Goal: Task Accomplishment & Management: Manage account settings

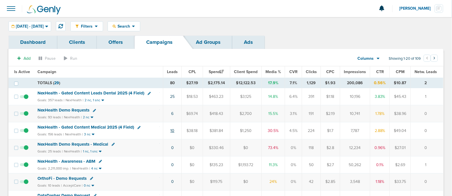
click at [174, 130] on link "10" at bounding box center [172, 130] width 4 height 5
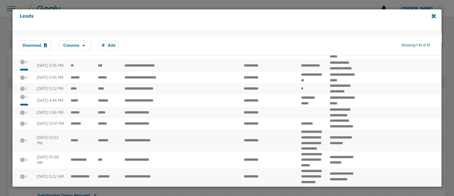
scroll to position [22, 0]
click at [25, 107] on small "*******" at bounding box center [24, 104] width 12 height 5
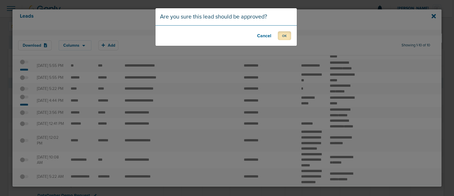
click at [288, 36] on button "OK" at bounding box center [284, 35] width 13 height 9
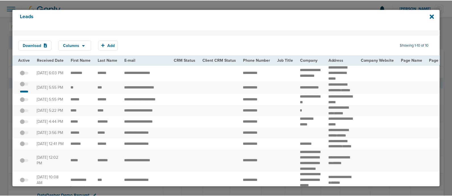
scroll to position [0, 0]
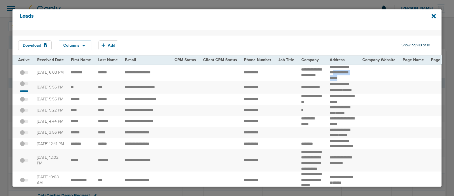
drag, startPoint x: 341, startPoint y: 83, endPoint x: 331, endPoint y: 72, distance: 14.5
click at [331, 72] on td "**********" at bounding box center [342, 72] width 33 height 17
click at [339, 93] on td "**********" at bounding box center [342, 87] width 33 height 13
click at [26, 93] on small "*******" at bounding box center [24, 91] width 12 height 5
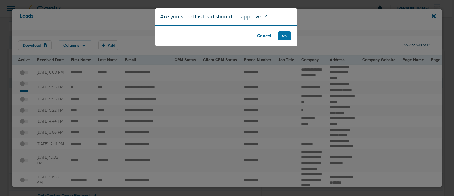
click at [287, 40] on footer "Cancel OK" at bounding box center [226, 35] width 141 height 20
click at [284, 39] on button "OK" at bounding box center [284, 35] width 13 height 9
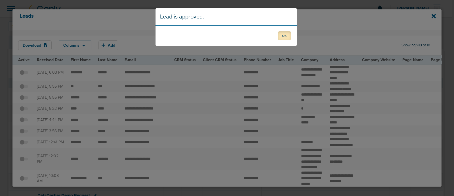
click at [284, 34] on button "OK" at bounding box center [284, 35] width 13 height 9
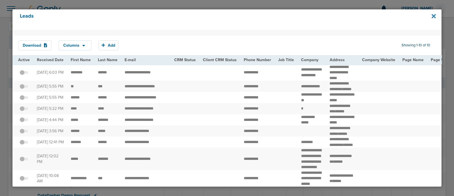
click at [433, 16] on icon at bounding box center [434, 16] width 4 height 4
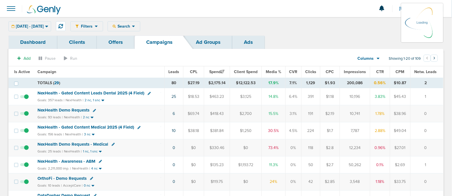
click at [297, 22] on div "Filters Active Only Settings Status Active Inactive Objectives MQL SQL Traffic …" at bounding box center [256, 26] width 373 height 10
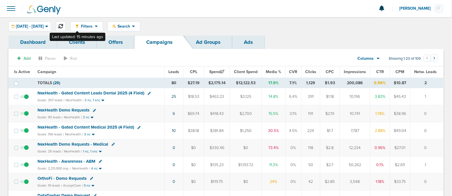
click at [63, 24] on icon at bounding box center [60, 26] width 5 height 5
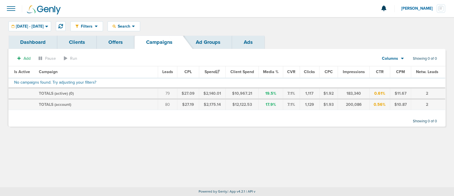
click at [164, 41] on link "Campaigns" at bounding box center [160, 41] width 50 height 13
click at [152, 41] on link "Campaigns" at bounding box center [160, 41] width 50 height 13
click at [44, 26] on span "[DATE] - [DATE]" at bounding box center [30, 26] width 28 height 4
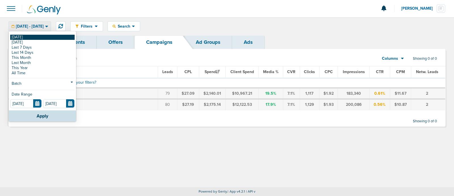
click at [49, 36] on link "[DATE]" at bounding box center [42, 37] width 64 height 5
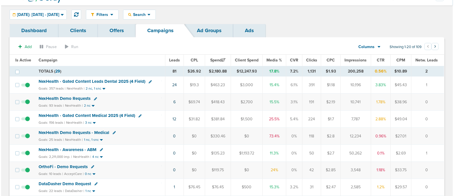
scroll to position [12, 0]
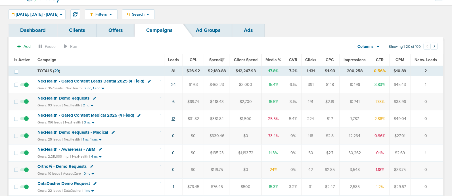
click at [175, 118] on link "12" at bounding box center [173, 118] width 4 height 5
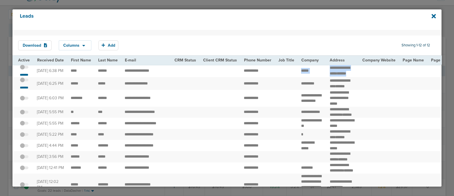
drag, startPoint x: 341, startPoint y: 76, endPoint x: 293, endPoint y: 69, distance: 48.7
click at [293, 69] on td at bounding box center [286, 70] width 23 height 13
click at [22, 76] on small "*******" at bounding box center [24, 74] width 12 height 5
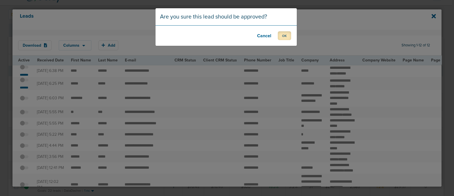
click at [283, 35] on button "OK" at bounding box center [284, 35] width 13 height 9
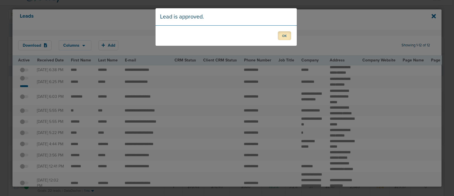
click at [283, 35] on button "OK" at bounding box center [284, 35] width 13 height 9
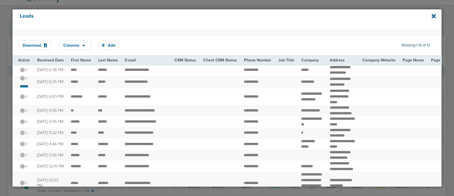
click at [26, 88] on small "*******" at bounding box center [24, 86] width 12 height 5
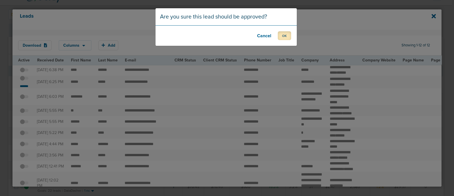
click at [288, 34] on button "OK" at bounding box center [284, 35] width 13 height 9
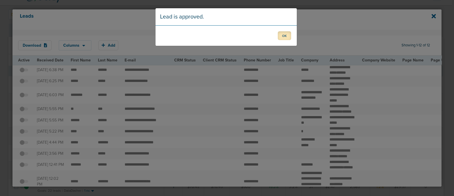
click at [288, 35] on button "OK" at bounding box center [284, 35] width 13 height 9
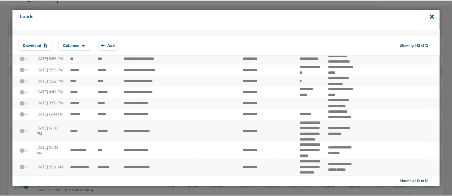
scroll to position [0, 0]
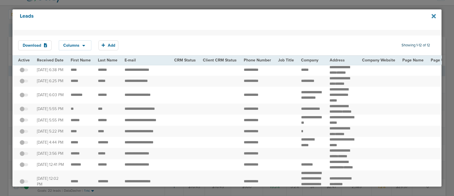
click at [434, 18] on icon at bounding box center [434, 16] width 4 height 4
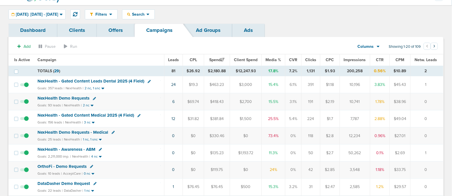
click at [107, 114] on span "NexHealth - Gated Content Medical 2025 (4 Field)" at bounding box center [85, 114] width 96 height 5
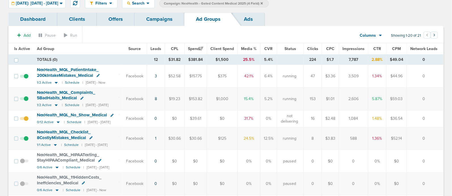
scroll to position [23, 0]
click at [53, 83] on icon at bounding box center [56, 82] width 6 height 5
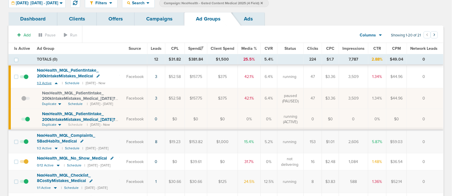
click at [53, 81] on icon at bounding box center [56, 83] width 6 height 5
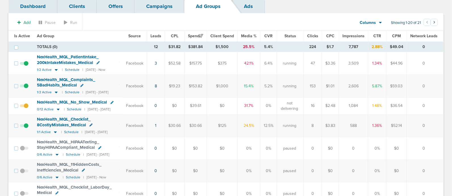
scroll to position [36, 0]
click at [55, 70] on icon at bounding box center [56, 69] width 6 height 5
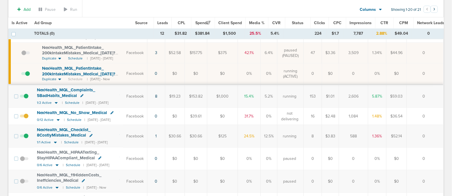
scroll to position [71, 0]
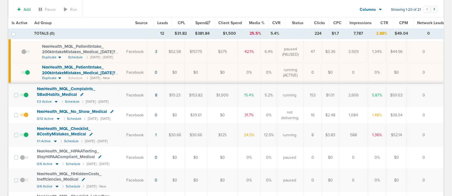
click at [23, 117] on span at bounding box center [24, 117] width 9 height 0
click at [24, 116] on input "checkbox" at bounding box center [24, 116] width 0 height 0
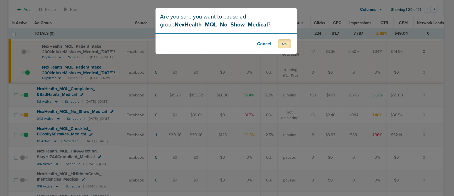
click at [284, 42] on button "OK" at bounding box center [284, 43] width 13 height 9
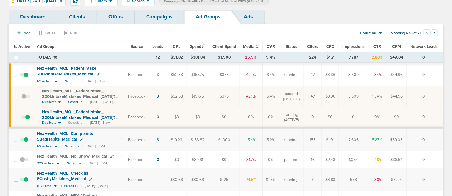
scroll to position [0, 0]
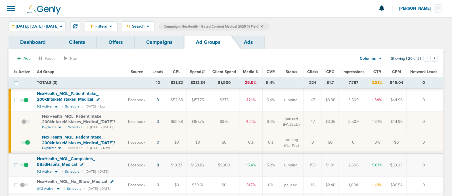
click at [100, 73] on th "Ad Group" at bounding box center [78, 71] width 91 height 11
click at [20, 71] on span "Is Active" at bounding box center [22, 71] width 16 height 5
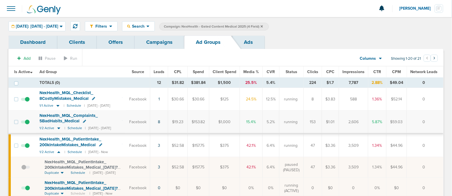
click at [161, 38] on link "Campaigns" at bounding box center [160, 41] width 50 height 13
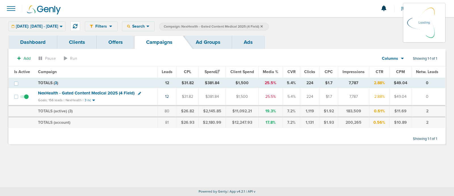
click at [263, 26] on icon at bounding box center [262, 26] width 2 height 2
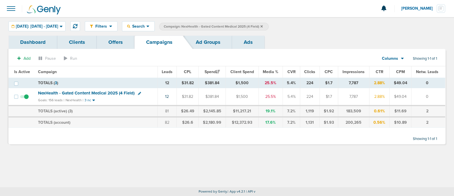
click at [263, 25] on icon at bounding box center [262, 26] width 2 height 3
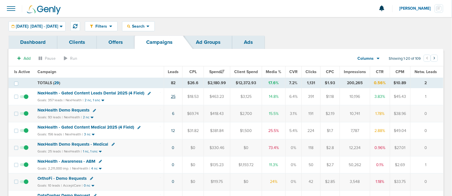
click at [175, 96] on link "25" at bounding box center [173, 96] width 5 height 5
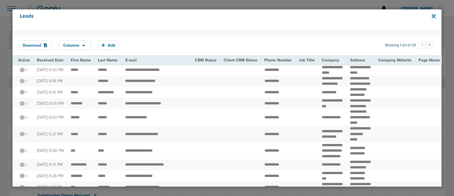
click at [432, 16] on icon at bounding box center [434, 16] width 4 height 6
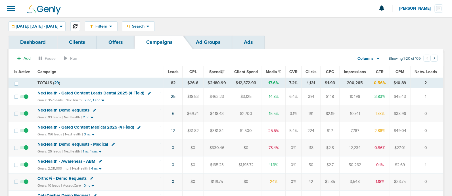
click at [77, 25] on icon at bounding box center [75, 26] width 5 height 5
click at [173, 112] on link "7" at bounding box center [173, 113] width 2 height 5
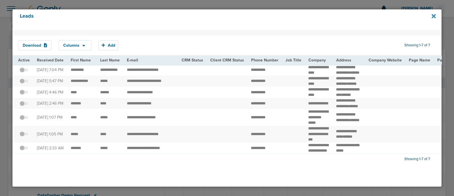
click at [435, 16] on icon at bounding box center [434, 16] width 4 height 4
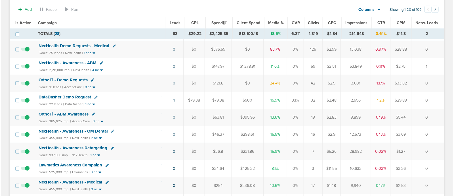
scroll to position [99, 0]
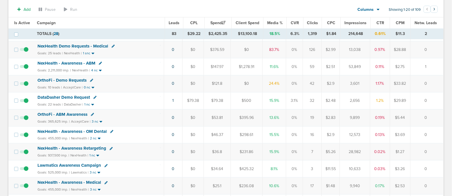
click at [90, 80] on icon at bounding box center [91, 80] width 3 height 3
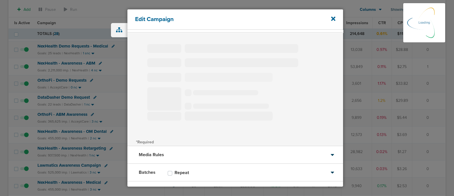
scroll to position [15, 0]
type input "OrthoFi - Demo Requests"
select select "Leads"
radio input "true"
select select "readOnly"
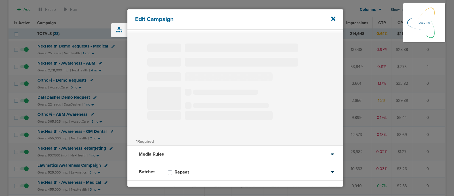
select select "1"
select select "2"
select select "3"
select select "4"
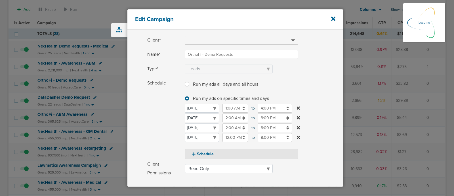
scroll to position [23, 0]
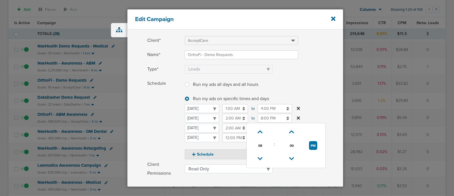
click at [273, 117] on input "8:00 PM" at bounding box center [275, 118] width 34 height 9
click at [259, 157] on icon at bounding box center [260, 158] width 5 height 3
type input "7:00 PM"
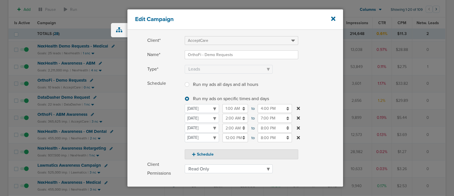
click at [314, 90] on label "Schedule Run my ads all days and all hours Run my ads all days and all hours Ru…" at bounding box center [245, 119] width 196 height 80
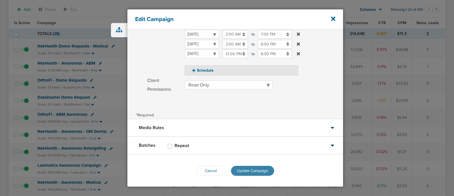
click at [253, 170] on span "Update Campaign" at bounding box center [252, 170] width 31 height 5
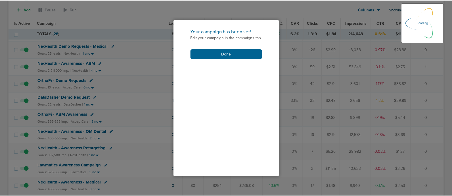
scroll to position [89, 0]
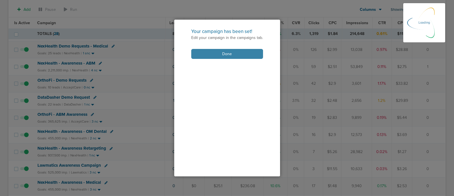
click at [224, 53] on button "Done" at bounding box center [227, 54] width 72 height 10
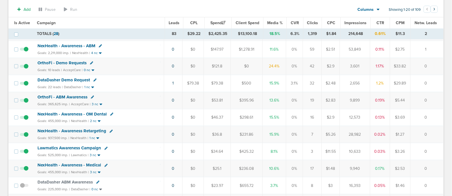
scroll to position [0, 0]
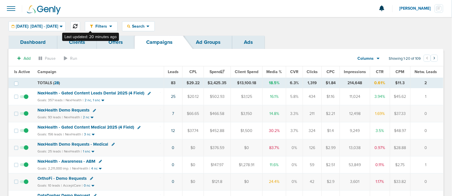
click at [77, 24] on icon at bounding box center [75, 26] width 5 height 5
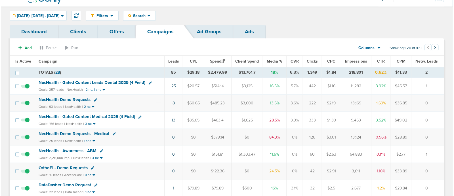
scroll to position [14, 0]
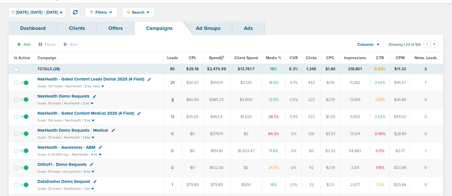
click at [174, 99] on link "8" at bounding box center [172, 99] width 2 height 5
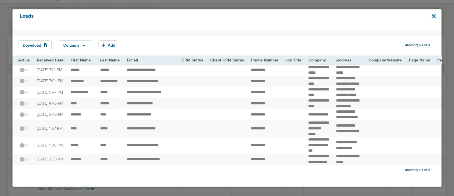
click at [436, 14] on icon at bounding box center [434, 16] width 4 height 4
click at [434, 16] on icon at bounding box center [434, 16] width 4 height 4
click at [433, 16] on icon at bounding box center [434, 16] width 4 height 6
click at [433, 18] on icon at bounding box center [434, 16] width 4 height 6
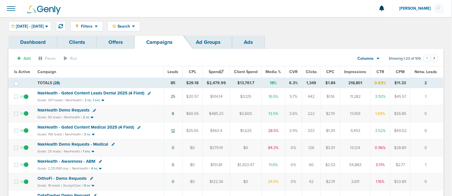
click at [174, 129] on link "13" at bounding box center [173, 130] width 4 height 5
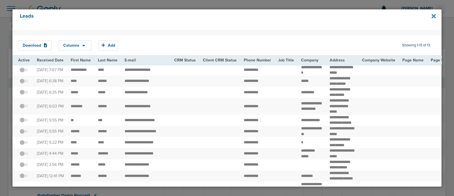
click at [433, 15] on icon at bounding box center [434, 16] width 4 height 4
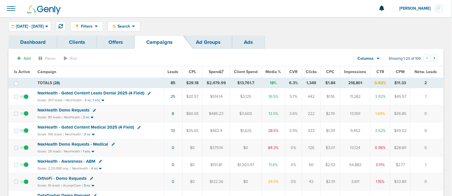
click at [97, 127] on span "NexHealth - Gated Content Medical 2025 (4 Field)" at bounding box center [85, 126] width 96 height 5
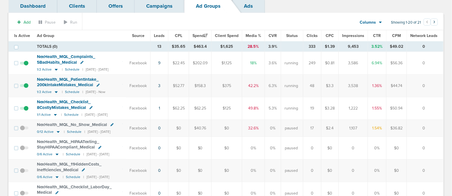
scroll to position [36, 0]
click at [54, 114] on icon at bounding box center [55, 115] width 3 height 2
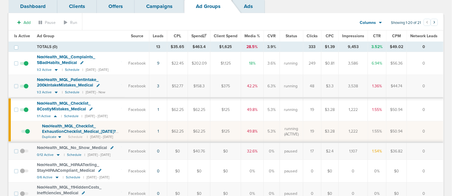
click at [78, 101] on span "NexHealth_ MQL_ Checklist_ 8CostlyMistakes_ Medical" at bounding box center [64, 105] width 54 height 11
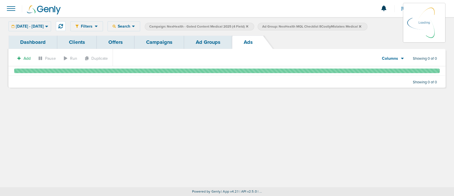
click at [215, 38] on link "Ad Groups" at bounding box center [208, 41] width 48 height 13
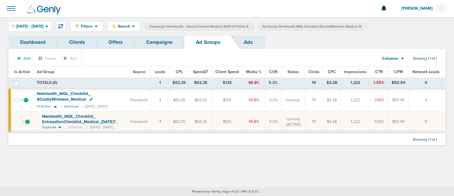
click at [361, 26] on icon at bounding box center [360, 26] width 2 height 2
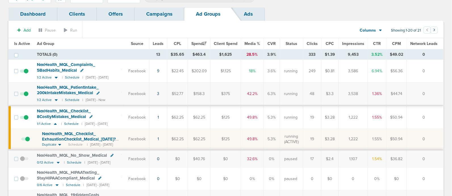
scroll to position [28, 0]
click at [54, 123] on icon at bounding box center [55, 124] width 3 height 2
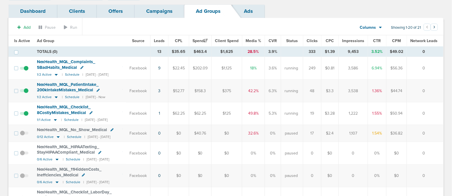
scroll to position [32, 0]
click at [54, 117] on icon at bounding box center [56, 119] width 6 height 5
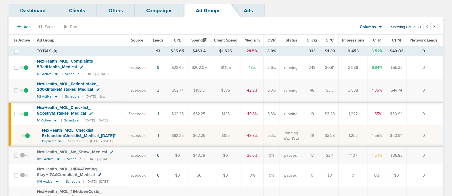
click at [26, 138] on span at bounding box center [25, 138] width 9 height 0
click at [21, 137] on input "checkbox" at bounding box center [21, 137] width 0 height 0
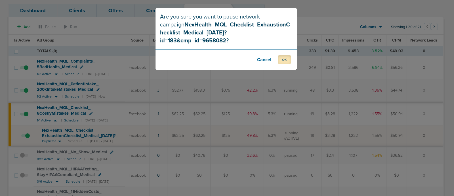
click at [282, 55] on button "OK" at bounding box center [284, 59] width 13 height 9
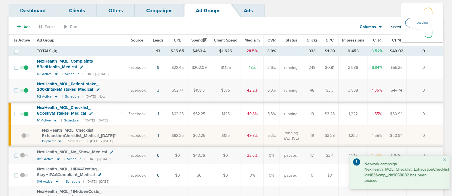
click at [56, 96] on icon at bounding box center [56, 97] width 3 height 2
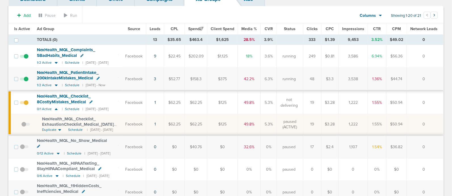
scroll to position [44, 0]
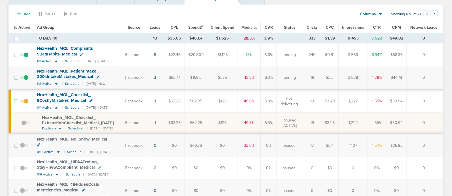
click at [56, 83] on icon at bounding box center [56, 84] width 3 height 2
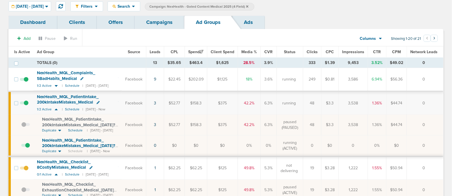
scroll to position [0, 0]
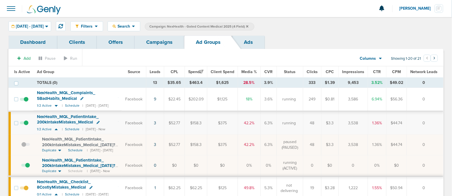
click at [158, 39] on link "Campaigns" at bounding box center [160, 41] width 50 height 13
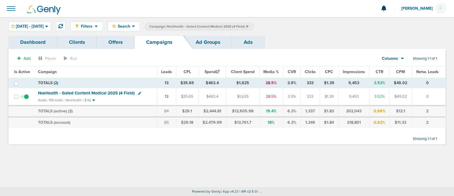
click at [248, 26] on icon at bounding box center [247, 26] width 2 height 2
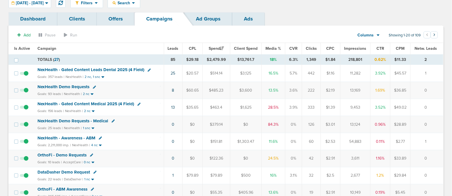
scroll to position [24, 0]
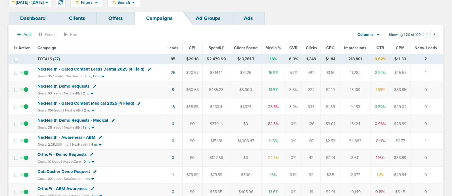
click at [74, 152] on span "OrthoFi - Demo Requests" at bounding box center [61, 154] width 49 height 5
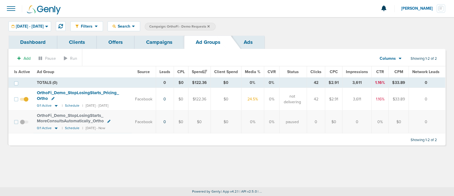
click at [26, 102] on span at bounding box center [24, 102] width 9 height 0
click at [24, 100] on input "checkbox" at bounding box center [24, 100] width 0 height 0
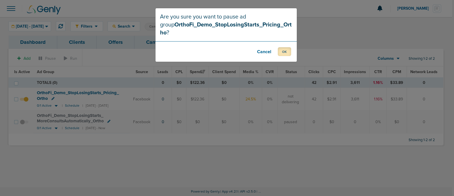
click at [286, 47] on button "OK" at bounding box center [284, 51] width 13 height 9
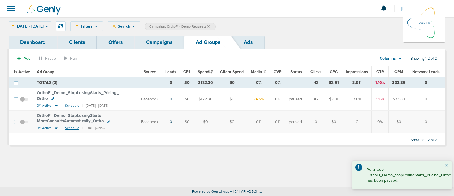
click at [71, 129] on small "Schedule" at bounding box center [72, 128] width 14 height 4
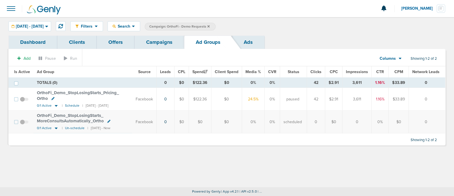
click at [163, 41] on link "Campaigns" at bounding box center [160, 41] width 50 height 13
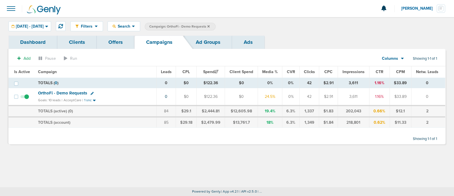
click at [91, 93] on icon at bounding box center [92, 93] width 3 height 3
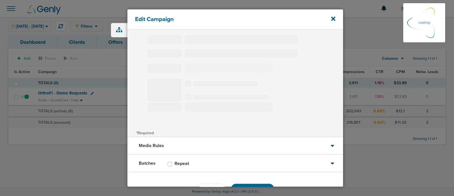
scroll to position [24, 0]
type input "OrthoFi - Demo Requests"
select select "Leads"
radio input "true"
select select "readOnly"
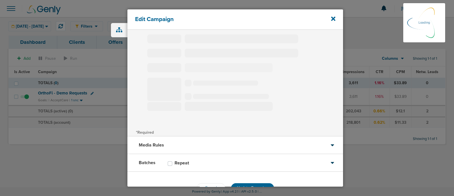
select select "1"
select select "2"
select select "3"
select select "4"
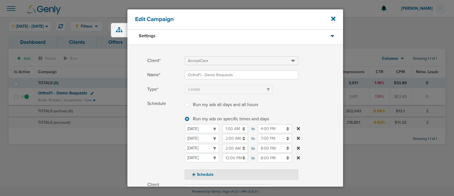
scroll to position [106, 0]
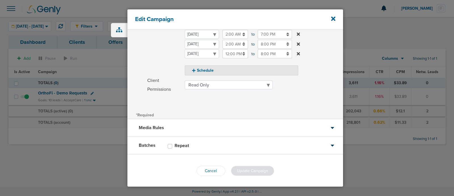
click at [336, 18] on div "Edit Campaign" at bounding box center [235, 19] width 216 height 20
click at [332, 18] on icon at bounding box center [333, 19] width 4 height 4
